Goal: Transaction & Acquisition: Purchase product/service

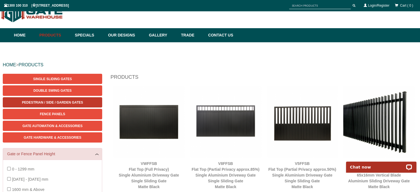
click at [79, 104] on span "Pedestrian / Side / Garden Gates" at bounding box center [52, 103] width 61 height 4
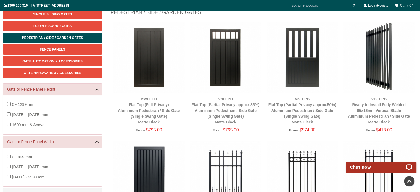
scroll to position [69, 0]
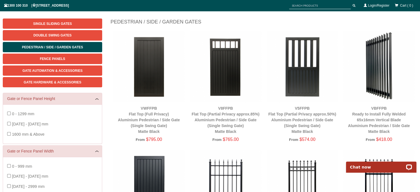
click at [382, 79] on img at bounding box center [379, 66] width 71 height 71
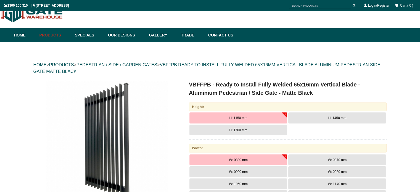
scroll to position [14, 0]
click at [338, 117] on span "H: 1450 mm" at bounding box center [338, 118] width 18 height 4
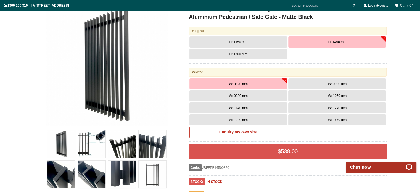
scroll to position [97, 0]
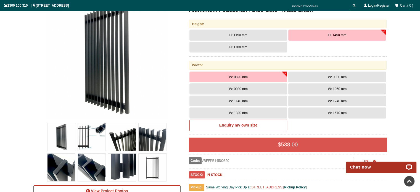
click at [255, 89] on button "W: 0980 mm" at bounding box center [239, 88] width 98 height 11
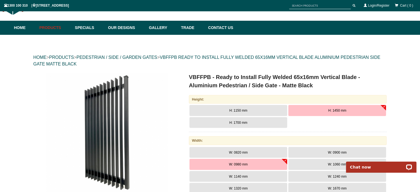
scroll to position [0, 0]
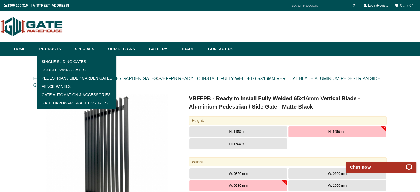
click at [50, 48] on link "Products" at bounding box center [55, 49] width 36 height 14
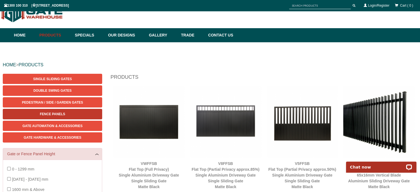
click at [38, 112] on link "Fence Panels" at bounding box center [53, 114] width 100 height 10
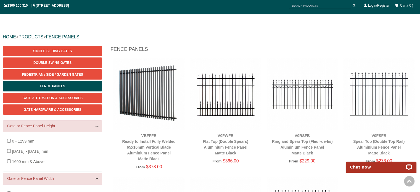
scroll to position [41, 0]
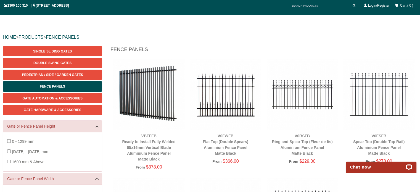
click at [164, 100] on img at bounding box center [148, 94] width 71 height 71
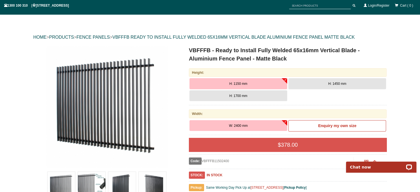
click at [345, 85] on span "H: 1450 mm" at bounding box center [338, 84] width 18 height 4
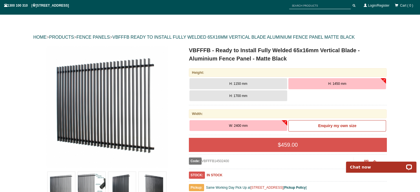
click at [235, 127] on button "W: 2400 mm" at bounding box center [239, 125] width 98 height 11
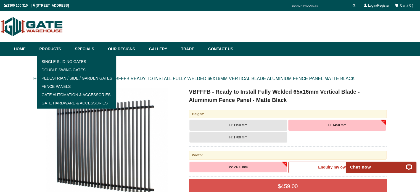
click at [56, 49] on link "Products" at bounding box center [55, 49] width 36 height 14
